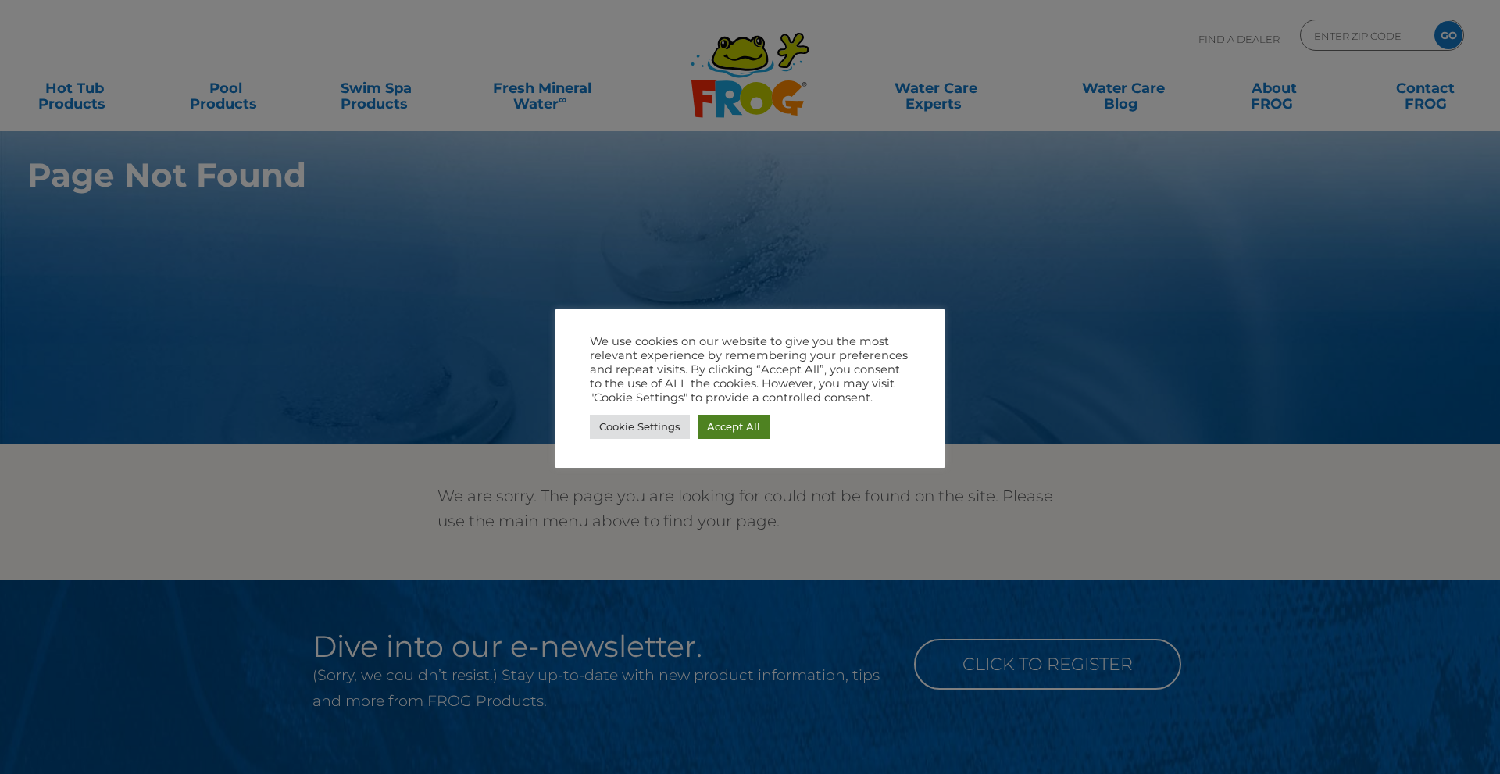
click at [746, 426] on link "Accept All" at bounding box center [734, 427] width 72 height 24
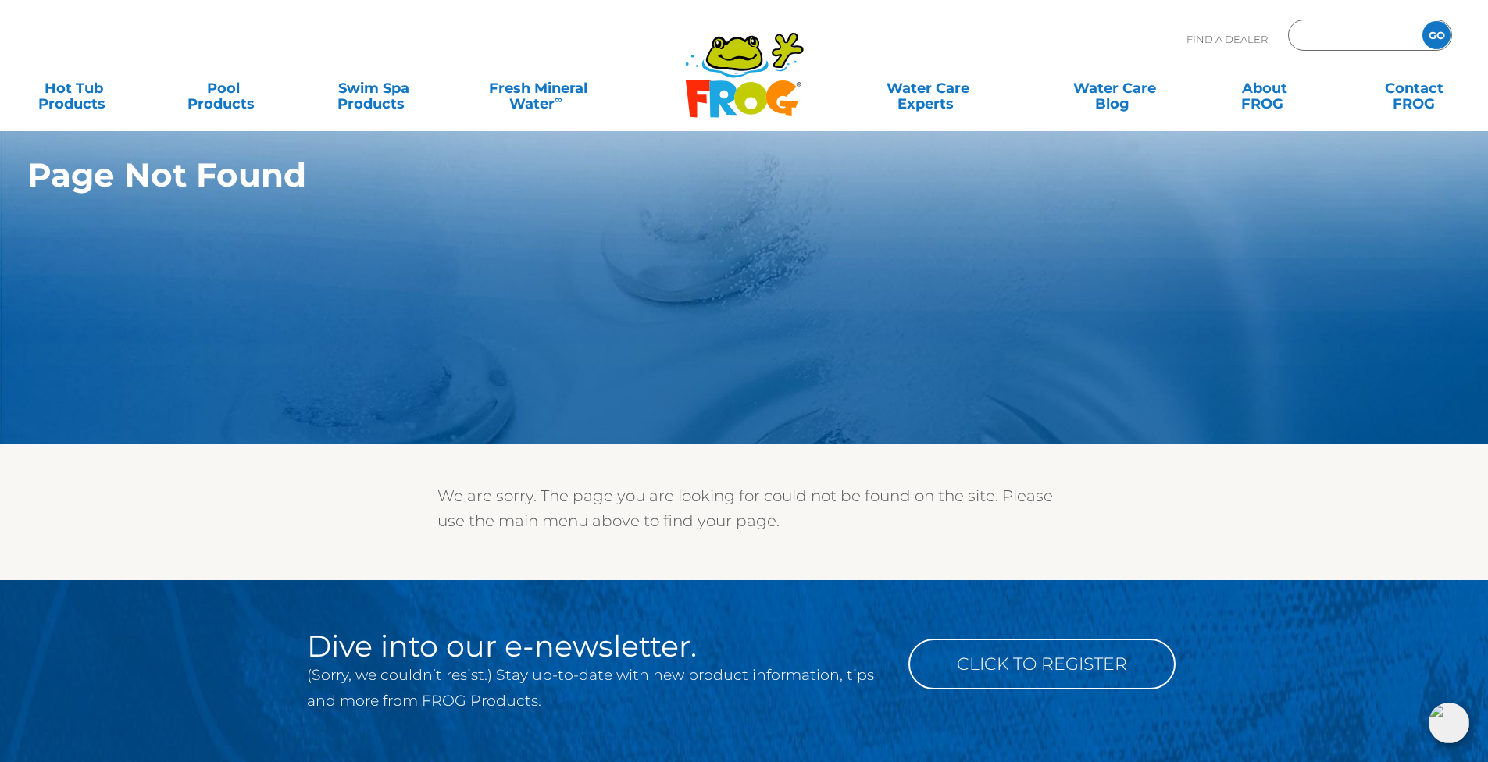
click at [1369, 34] on input "Zip Code Form" at bounding box center [1353, 35] width 105 height 23
type input "64086"
click at [1422, 21] on input "GO" at bounding box center [1436, 35] width 28 height 28
click at [1447, 34] on input "GO" at bounding box center [1436, 35] width 28 height 28
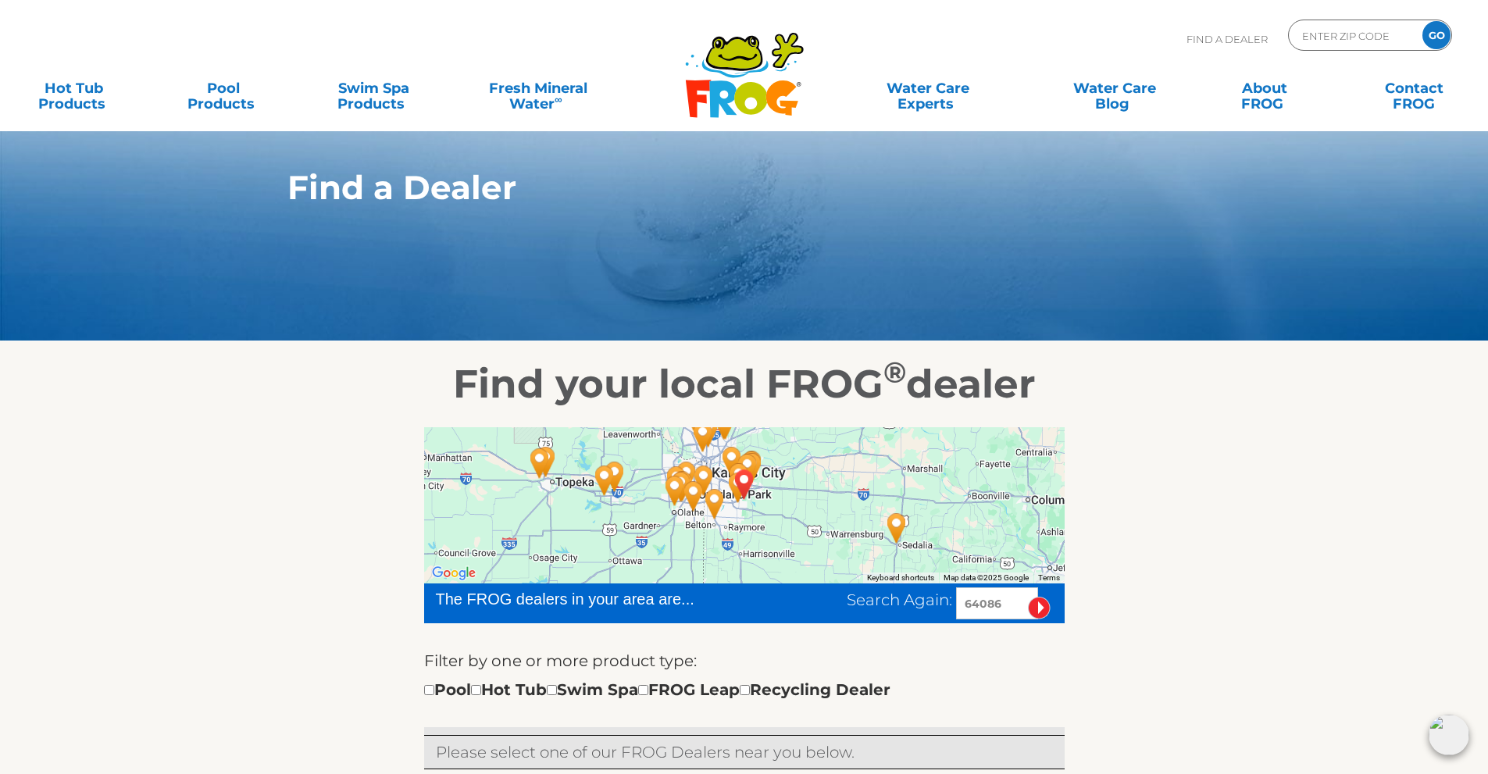
click at [739, 95] on icon at bounding box center [750, 98] width 33 height 33
